Goal: Task Accomplishment & Management: Use online tool/utility

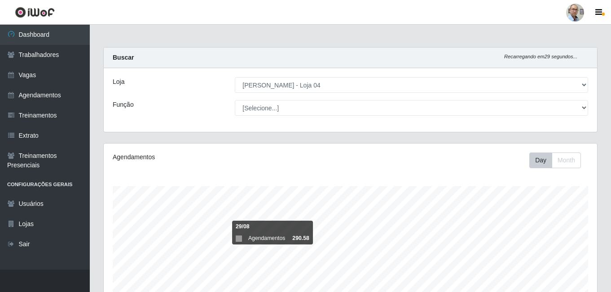
select select "251"
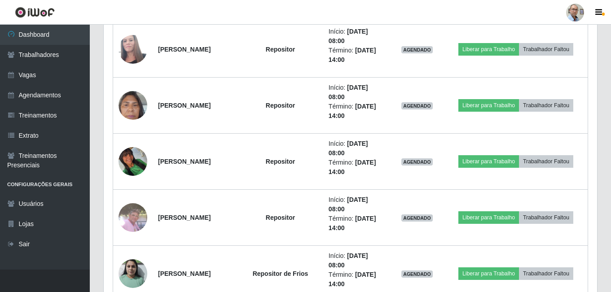
scroll to position [503, 0]
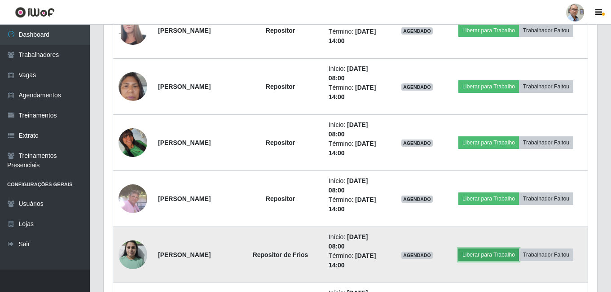
click at [495, 255] on button "Liberar para Trabalho" at bounding box center [488, 255] width 61 height 13
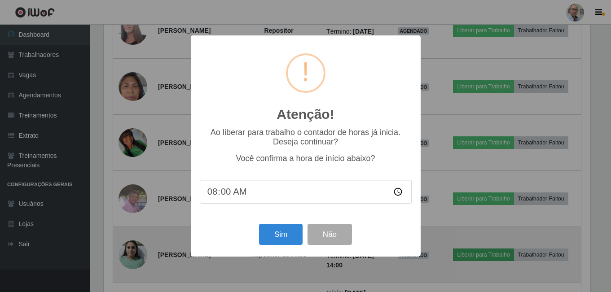
scroll to position [186, 489]
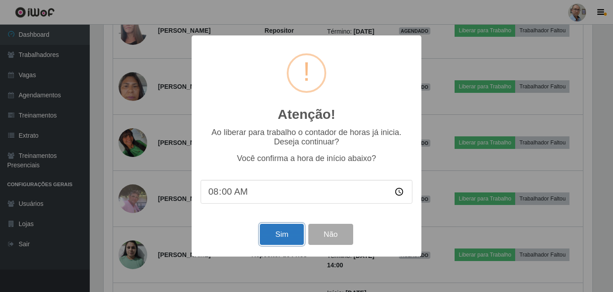
click at [298, 239] on button "Sim" at bounding box center [282, 234] width 44 height 21
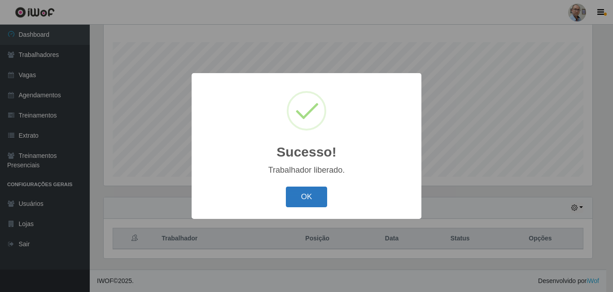
click at [311, 194] on button "OK" at bounding box center [307, 197] width 42 height 21
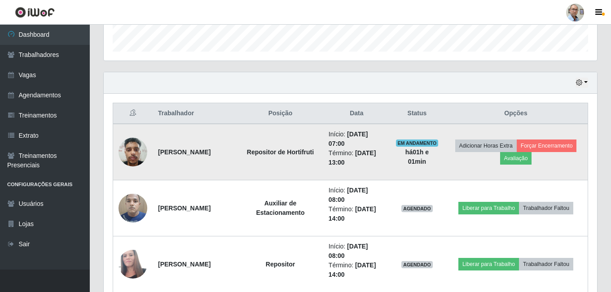
scroll to position [324, 0]
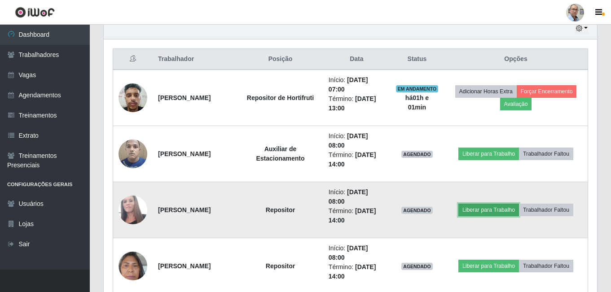
click at [514, 211] on button "Liberar para Trabalho" at bounding box center [488, 210] width 61 height 13
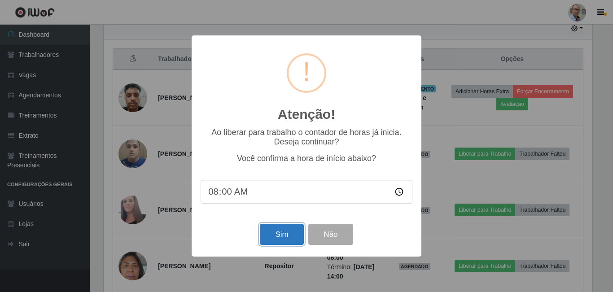
click at [284, 232] on button "Sim" at bounding box center [282, 234] width 44 height 21
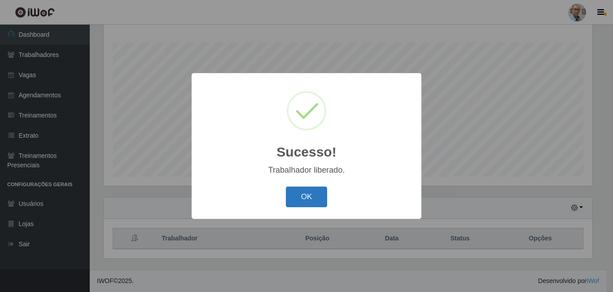
click at [308, 196] on button "OK" at bounding box center [307, 197] width 42 height 21
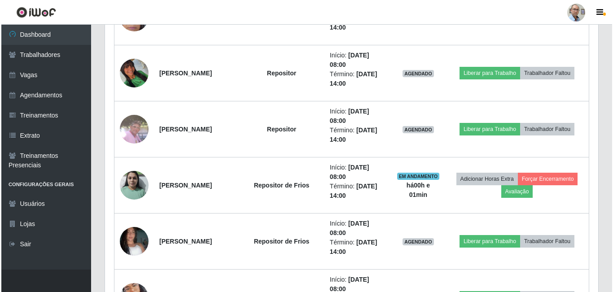
scroll to position [593, 0]
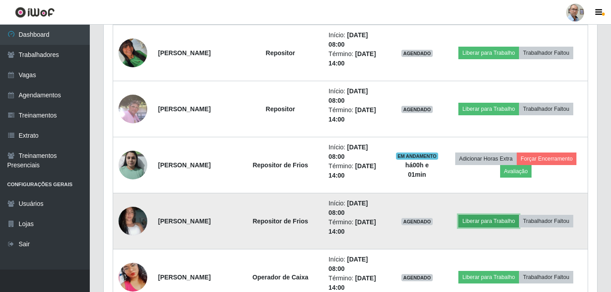
click at [484, 218] on button "Liberar para Trabalho" at bounding box center [488, 221] width 61 height 13
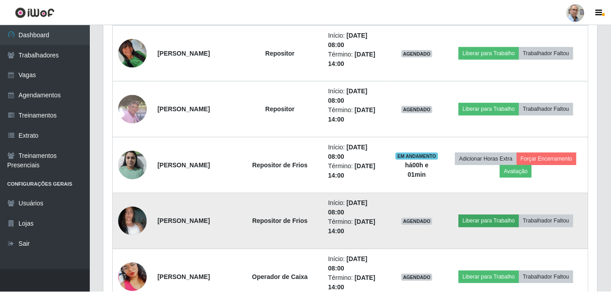
scroll to position [0, 0]
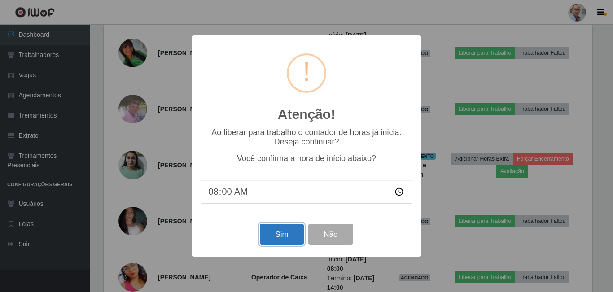
click at [285, 237] on button "Sim" at bounding box center [282, 234] width 44 height 21
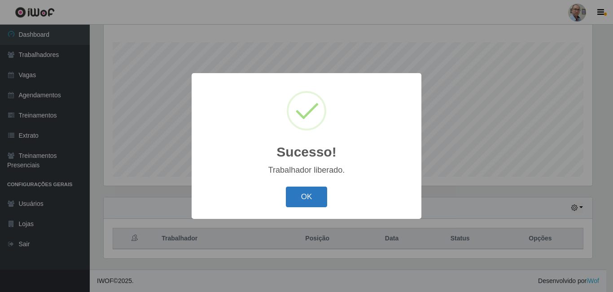
click at [307, 201] on button "OK" at bounding box center [307, 197] width 42 height 21
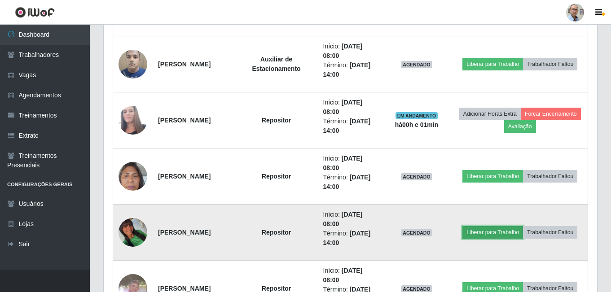
click at [523, 227] on button "Liberar para Trabalho" at bounding box center [492, 232] width 61 height 13
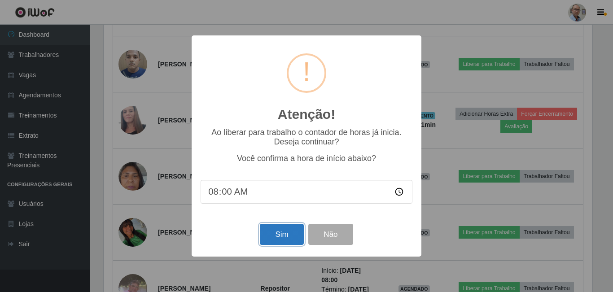
click at [272, 234] on button "Sim" at bounding box center [282, 234] width 44 height 21
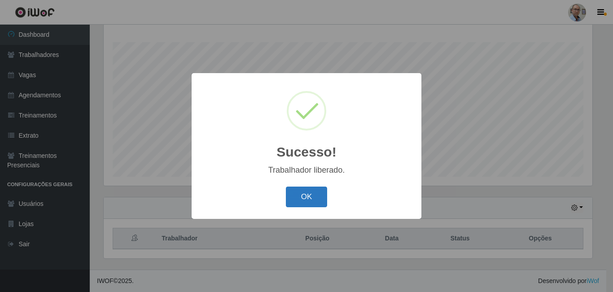
click at [310, 196] on button "OK" at bounding box center [307, 197] width 42 height 21
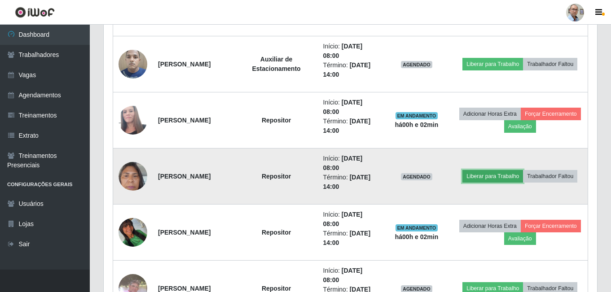
click at [512, 170] on button "Liberar para Trabalho" at bounding box center [492, 176] width 61 height 13
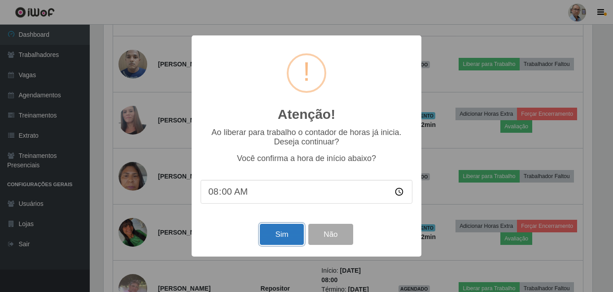
click at [290, 233] on button "Sim" at bounding box center [282, 234] width 44 height 21
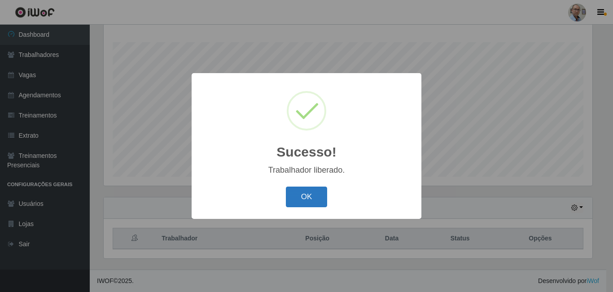
click at [307, 196] on button "OK" at bounding box center [307, 197] width 42 height 21
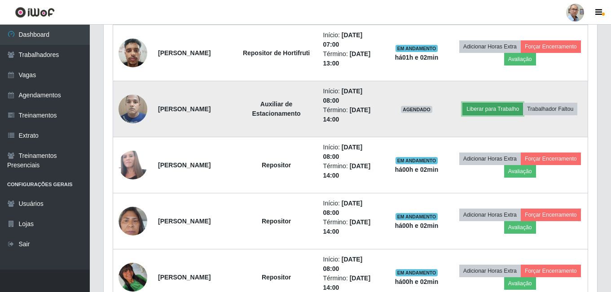
click at [523, 105] on button "Liberar para Trabalho" at bounding box center [492, 109] width 61 height 13
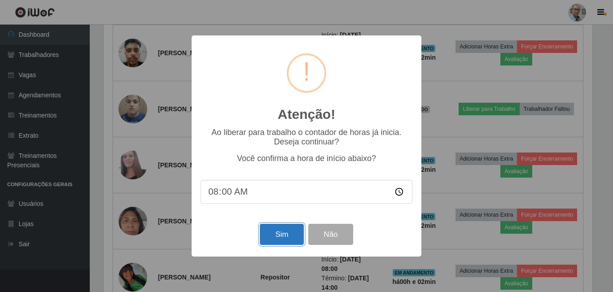
click at [284, 237] on button "Sim" at bounding box center [282, 234] width 44 height 21
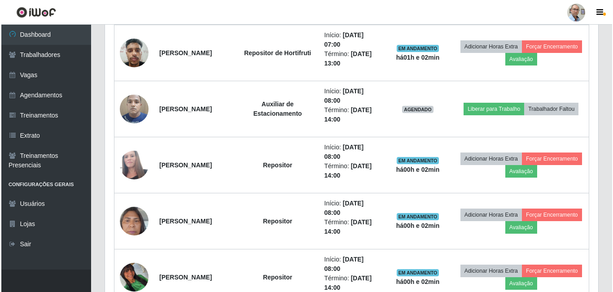
scroll to position [144, 0]
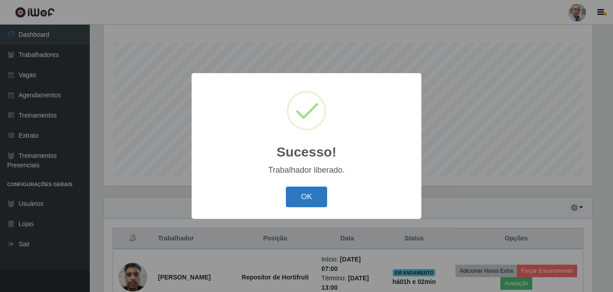
click at [309, 198] on button "OK" at bounding box center [307, 197] width 42 height 21
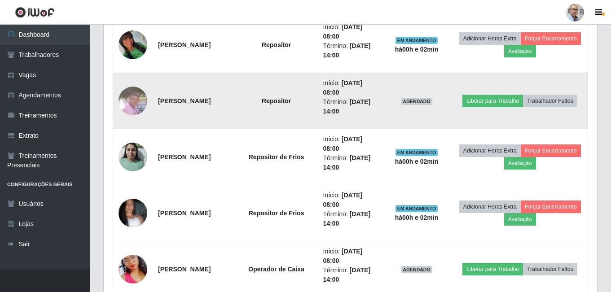
scroll to position [638, 0]
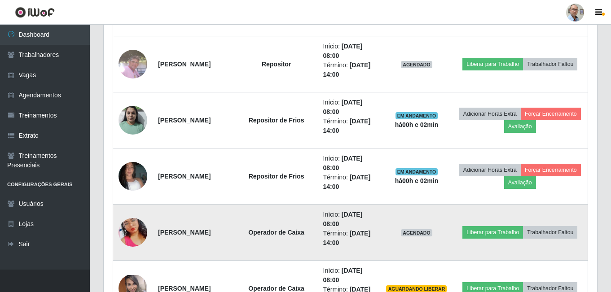
click at [139, 236] on img at bounding box center [133, 232] width 29 height 51
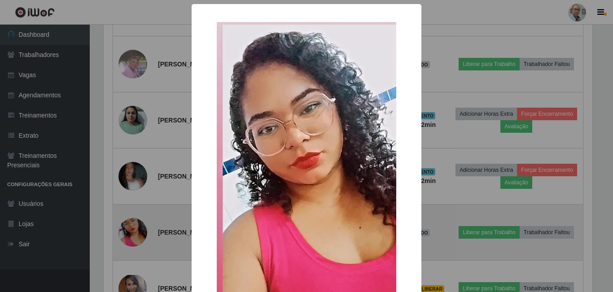
click at [139, 236] on div "× OK Cancel" at bounding box center [306, 146] width 613 height 292
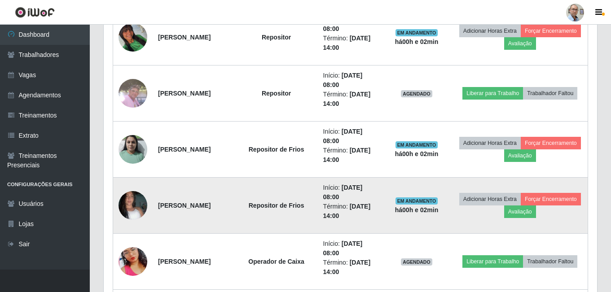
scroll to position [593, 0]
